Goal: Transaction & Acquisition: Purchase product/service

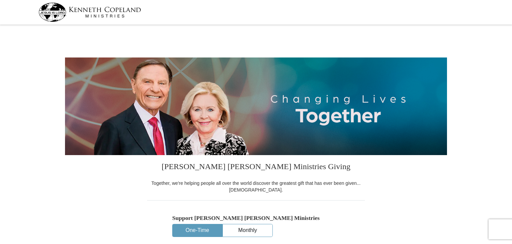
select select "FL"
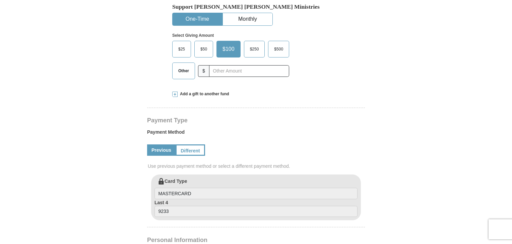
scroll to position [203, 0]
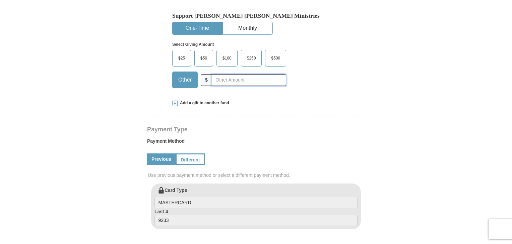
click at [234, 79] on input "text" at bounding box center [249, 80] width 74 height 12
type input "250.00"
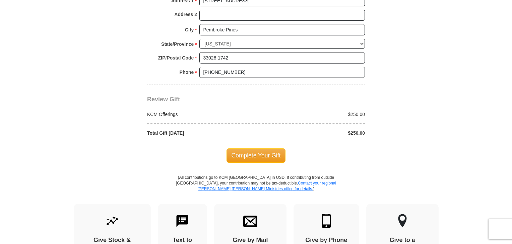
scroll to position [539, 0]
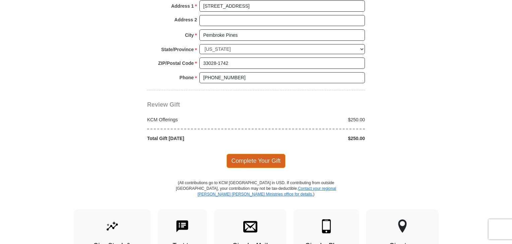
click at [269, 156] on span "Complete Your Gift" at bounding box center [255, 161] width 59 height 14
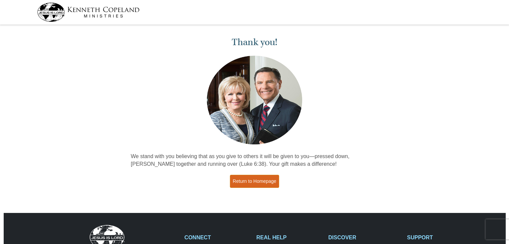
click at [236, 184] on link "Return to Homepage" at bounding box center [255, 181] width 50 height 13
